Goal: Transaction & Acquisition: Purchase product/service

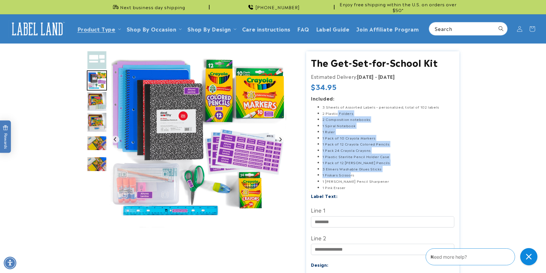
drag, startPoint x: 337, startPoint y: 130, endPoint x: 349, endPoint y: 173, distance: 44.5
click at [349, 173] on ul "3 Sheets of Assorted Labels – personalized, total of 102 labels 2 Plastic Folde…" at bounding box center [382, 147] width 143 height 87
click at [361, 168] on li "3 Elmers Washable Glues Sticks" at bounding box center [388, 169] width 132 height 6
drag, startPoint x: 361, startPoint y: 179, endPoint x: 344, endPoint y: 130, distance: 52.5
click at [351, 191] on ul "3 Sheets of Assorted Labels – personalized, total of 102 labels 2 Plastic Folde…" at bounding box center [382, 147] width 143 height 87
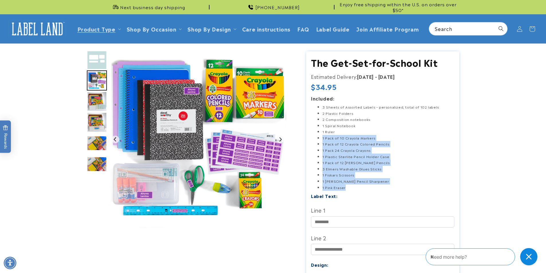
click at [352, 189] on li "1 Pink Eraser" at bounding box center [388, 188] width 132 height 6
drag, startPoint x: 352, startPoint y: 181, endPoint x: 352, endPoint y: 133, distance: 47.6
click at [352, 133] on ul "3 Sheets of Assorted Labels – personalized, total of 102 labels 2 Plastic Folde…" at bounding box center [382, 147] width 143 height 87
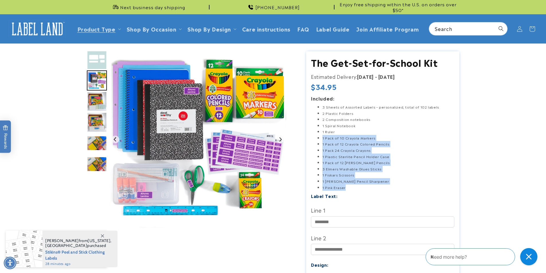
click at [352, 133] on li "1 Ruler" at bounding box center [388, 132] width 132 height 6
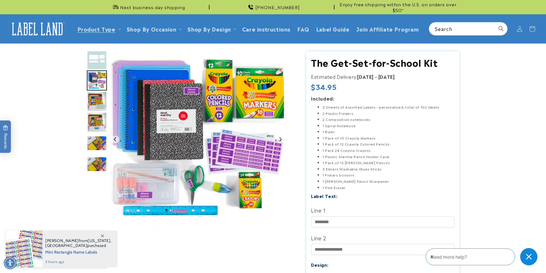
click at [100, 109] on img "Go to slide 4" at bounding box center [97, 101] width 20 height 20
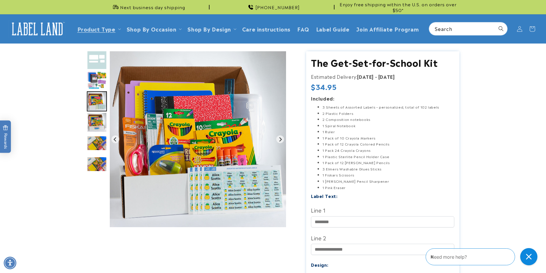
drag, startPoint x: 101, startPoint y: 133, endPoint x: 99, endPoint y: 123, distance: 10.6
click at [101, 133] on div "Gallery Viewer" at bounding box center [97, 90] width 20 height 123
click at [99, 123] on img "Go to slide 5" at bounding box center [97, 122] width 20 height 20
